Goal: Information Seeking & Learning: Learn about a topic

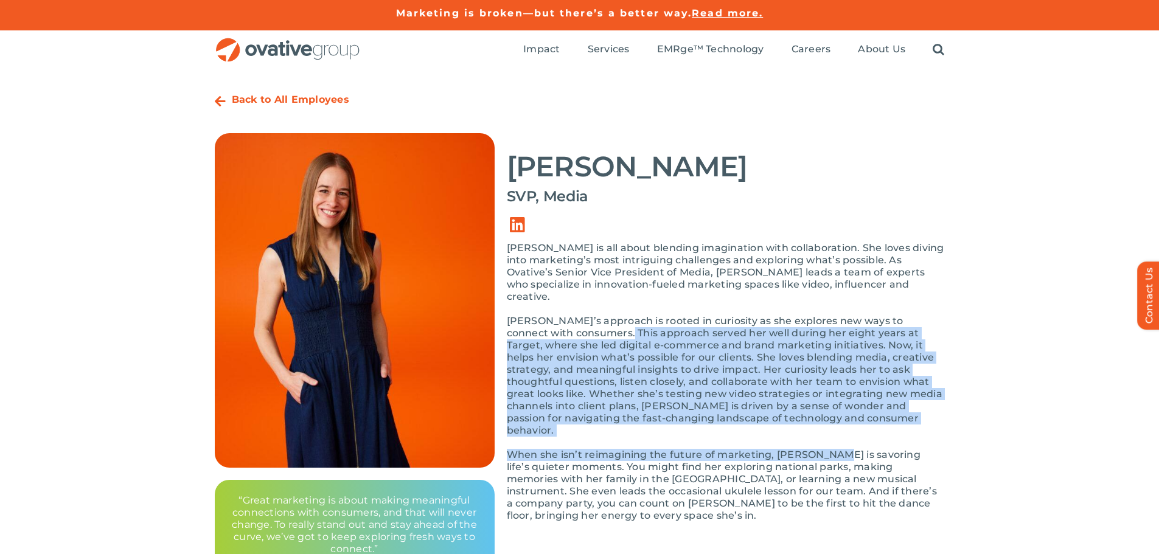
drag, startPoint x: 630, startPoint y: 343, endPoint x: 538, endPoint y: 307, distance: 99.2
click at [594, 321] on div "[PERSON_NAME] is all about blending imagination with collaboration. She loves d…" at bounding box center [726, 388] width 438 height 292
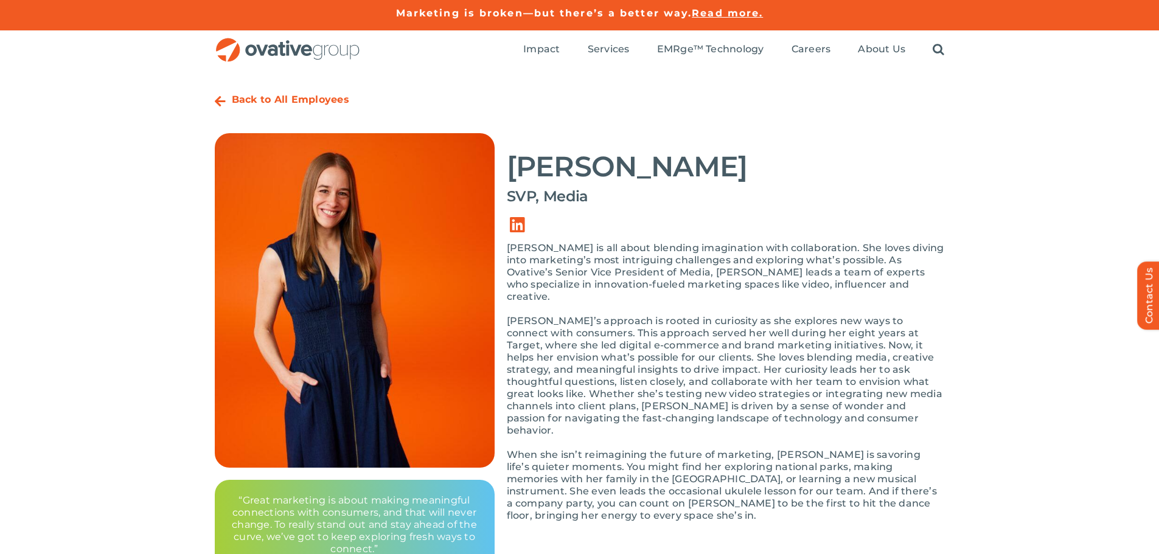
click at [538, 315] on p "[PERSON_NAME]’s approach is rooted in curiosity as she explores new ways to con…" at bounding box center [726, 376] width 438 height 122
click at [536, 315] on p "[PERSON_NAME]’s approach is rooted in curiosity as she explores new ways to con…" at bounding box center [726, 376] width 438 height 122
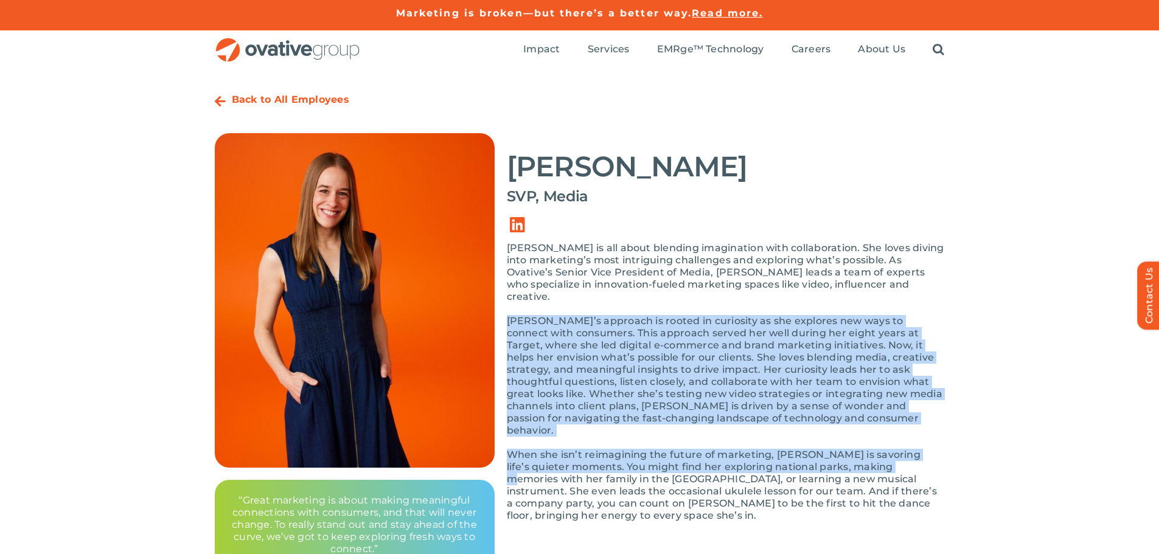
drag, startPoint x: 536, startPoint y: 307, endPoint x: 853, endPoint y: 441, distance: 344.2
click at [856, 442] on div "[PERSON_NAME] is all about blending imagination with collaboration. She loves d…" at bounding box center [726, 388] width 438 height 292
click at [853, 449] on p "When she isn’t reimagining the future of marketing, [PERSON_NAME] is savoring l…" at bounding box center [726, 485] width 438 height 73
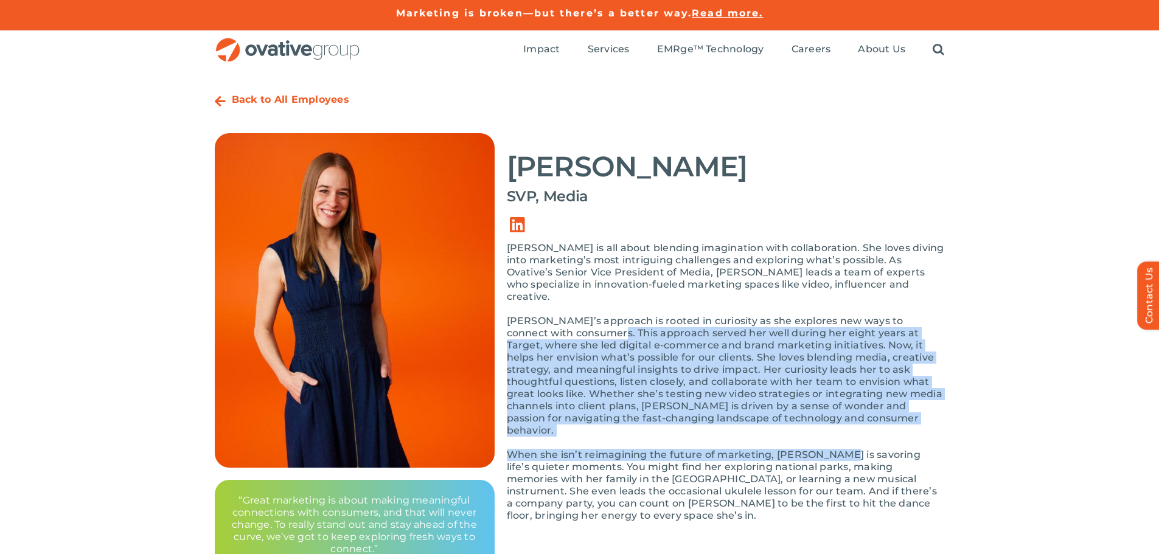
drag, startPoint x: 802, startPoint y: 402, endPoint x: 586, endPoint y: 317, distance: 231.5
click at [586, 317] on div "[PERSON_NAME] is all about blending imagination with collaboration. She loves d…" at bounding box center [726, 388] width 438 height 292
click at [586, 317] on p "[PERSON_NAME]’s approach is rooted in curiosity as she explores new ways to con…" at bounding box center [726, 376] width 438 height 122
